Goal: Navigation & Orientation: Go to known website

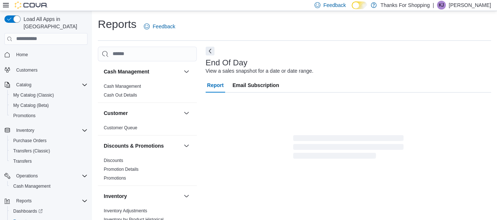
click at [449, 6] on p "Khari Jones-Morrissette" at bounding box center [470, 5] width 42 height 9
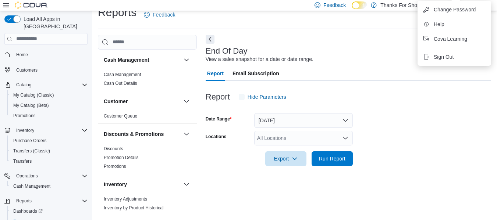
scroll to position [12, 0]
click at [443, 54] on span "Sign Out" at bounding box center [444, 56] width 20 height 7
